Goal: Find specific page/section: Find specific page/section

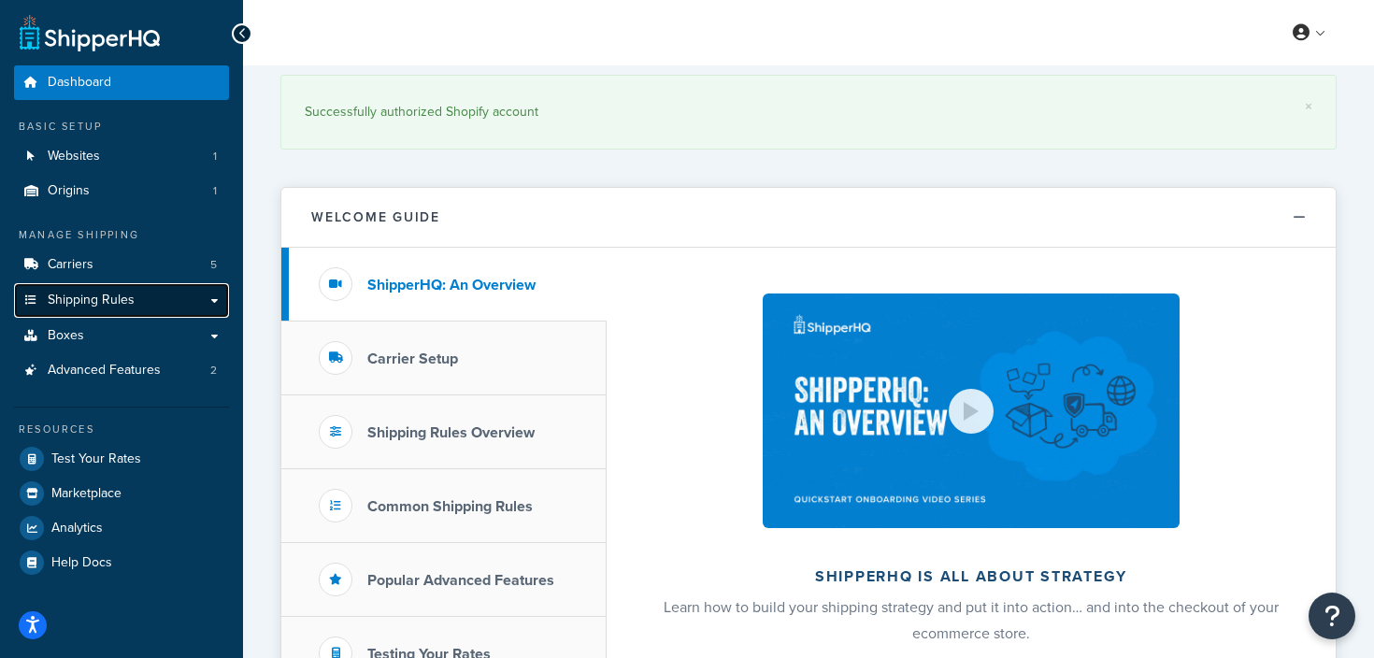
click at [72, 304] on span "Shipping Rules" at bounding box center [91, 301] width 87 height 16
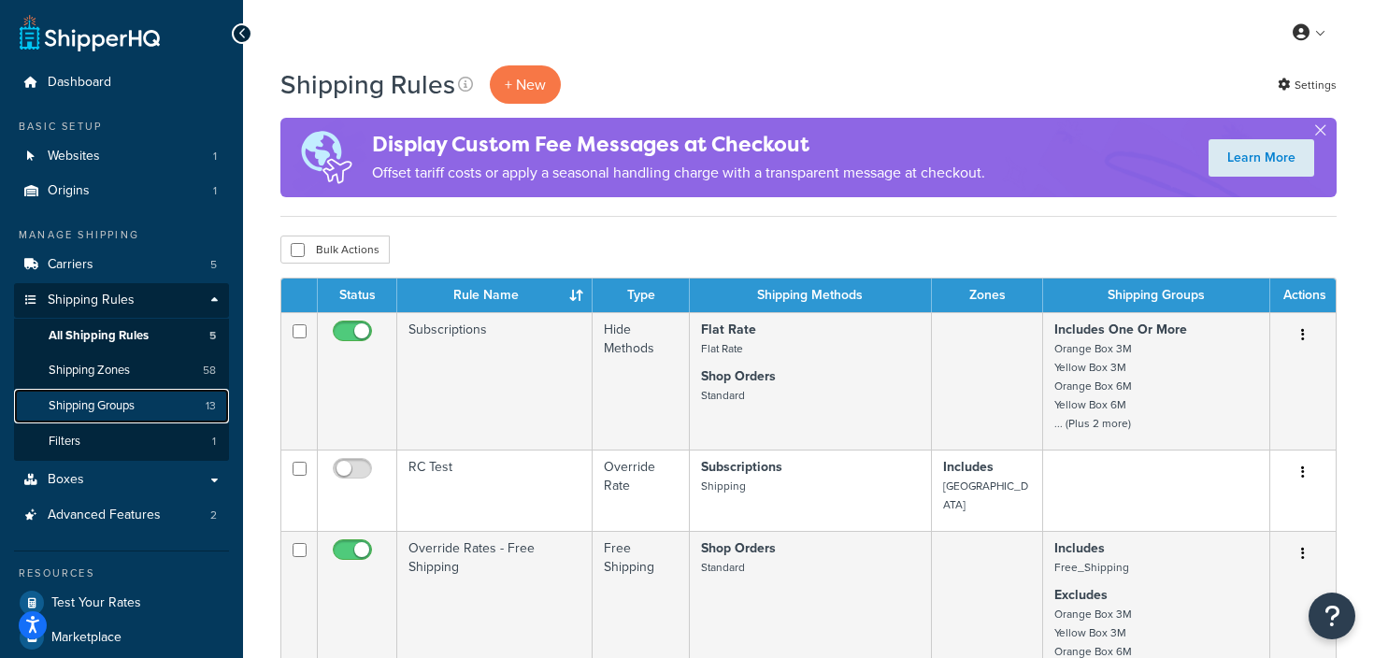
click at [69, 410] on span "Shipping Groups" at bounding box center [92, 406] width 86 height 16
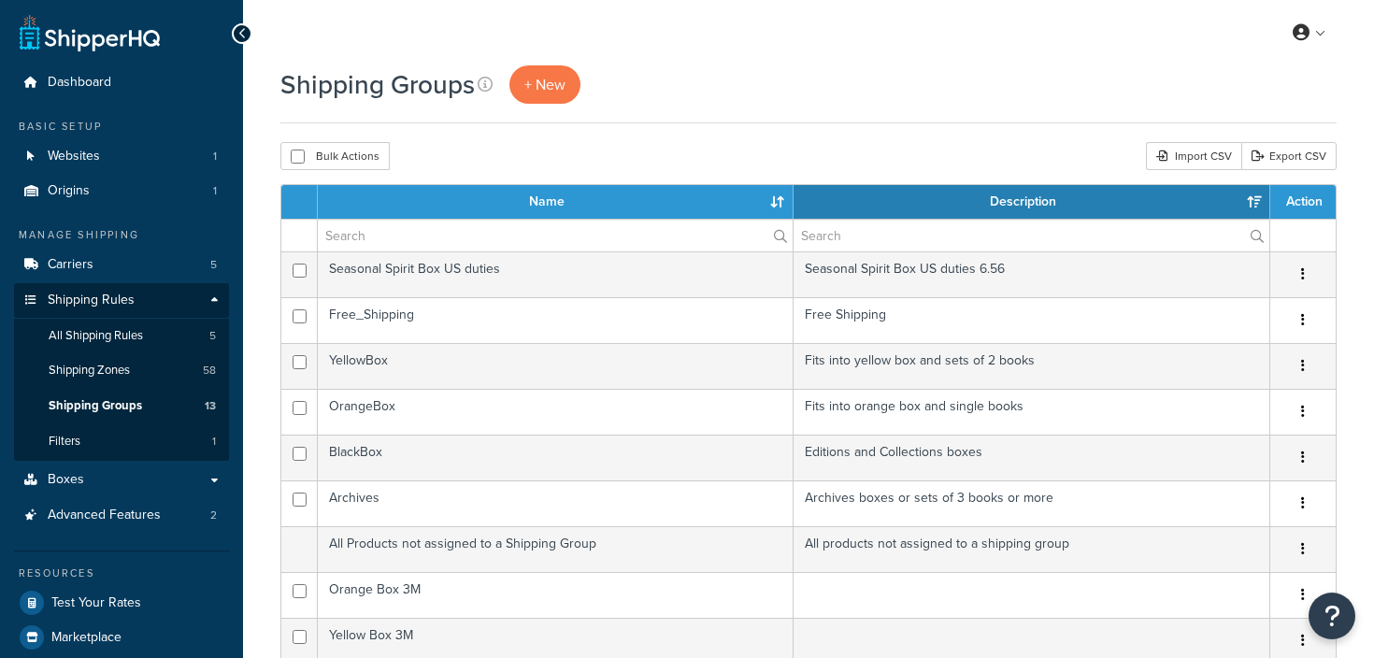
select select "15"
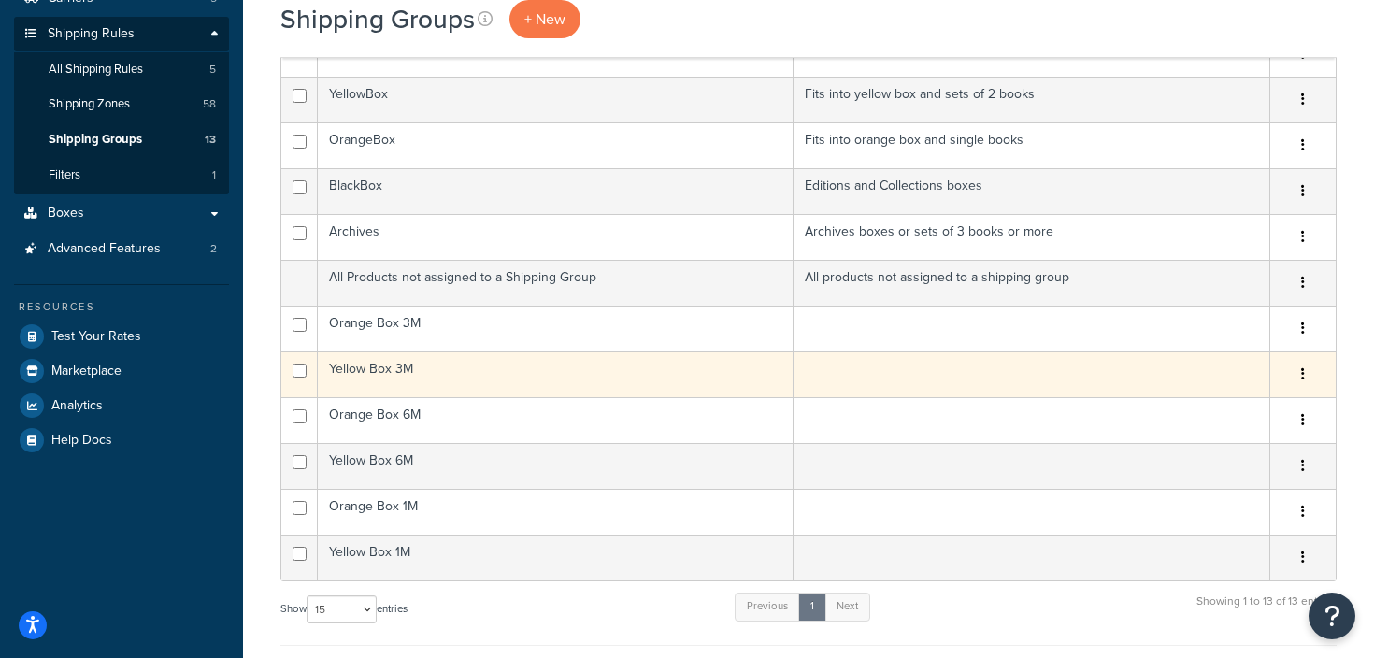
scroll to position [268, 0]
